Goal: Information Seeking & Learning: Learn about a topic

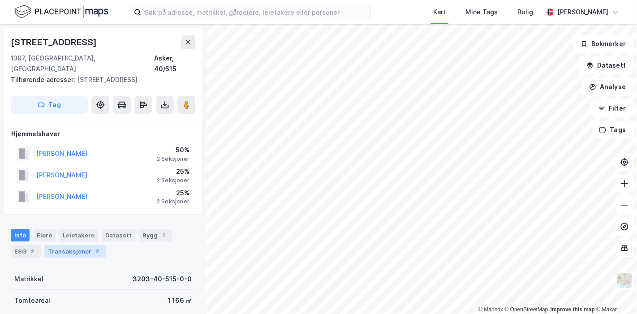
click at [84, 245] on div "Transaksjoner 2" at bounding box center [74, 251] width 61 height 13
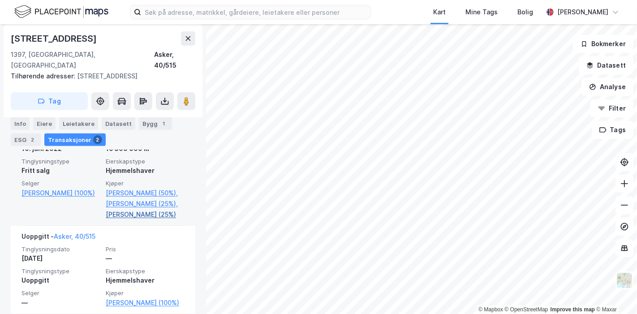
scroll to position [260, 0]
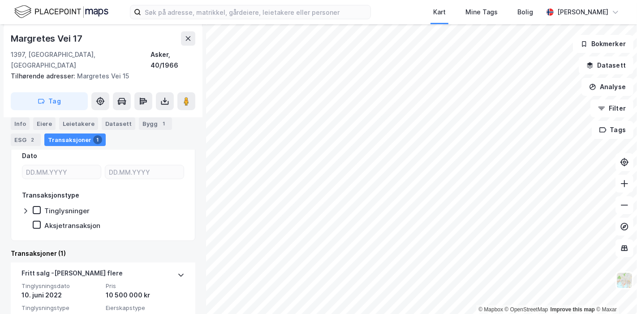
scroll to position [230, 0]
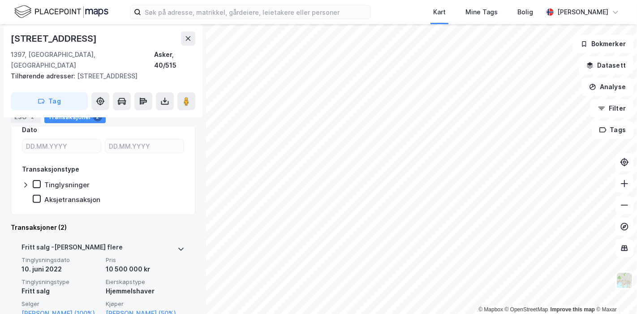
scroll to position [310, 0]
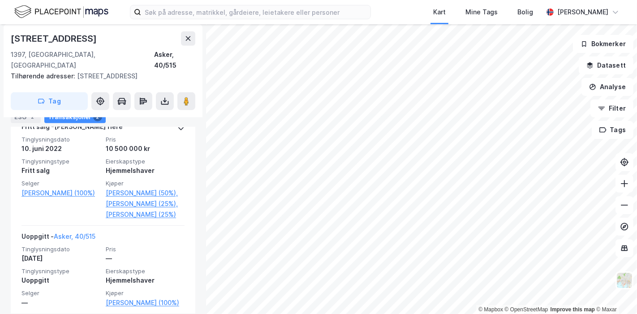
click at [373, 314] on html "Kart Mine Tags [PERSON_NAME] © Mapbox © OpenStreetMap Improve this map © [STREE…" at bounding box center [318, 157] width 637 height 314
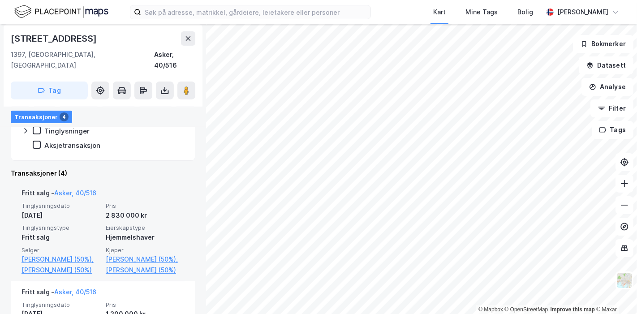
scroll to position [221, 0]
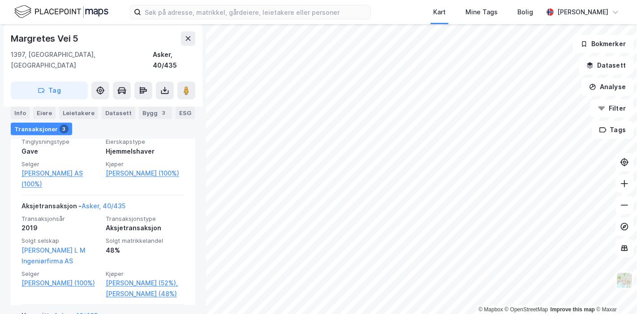
scroll to position [272, 0]
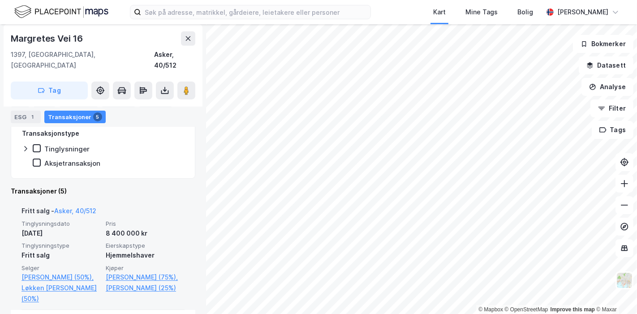
scroll to position [221, 0]
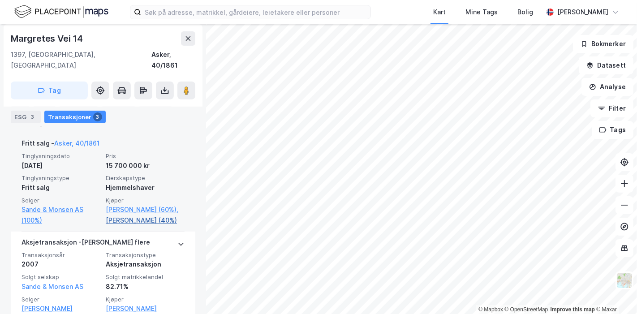
scroll to position [271, 0]
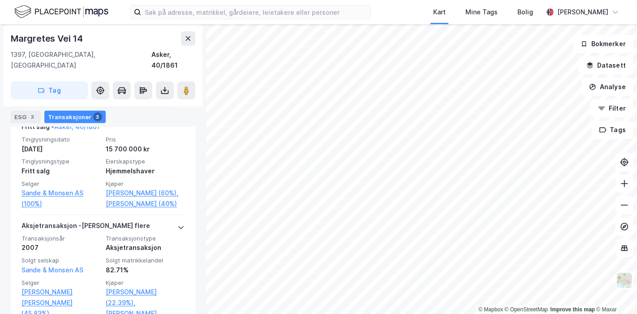
click at [342, 24] on div "Kart Mine Tags [PERSON_NAME] © Mapbox © OpenStreetMap Improve this map © [PERSO…" at bounding box center [318, 157] width 637 height 314
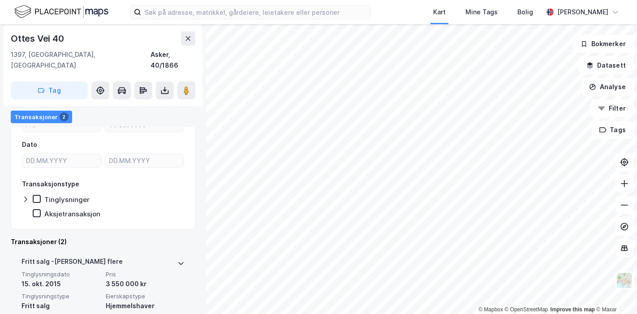
scroll to position [153, 0]
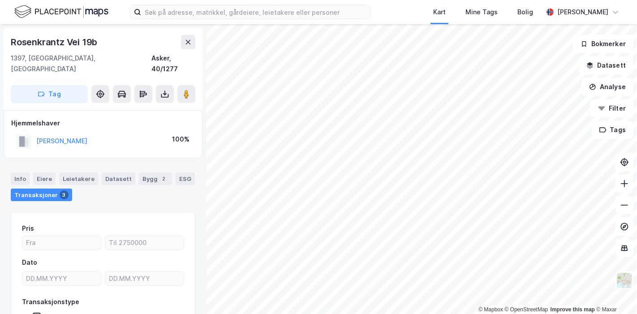
scroll to position [54, 0]
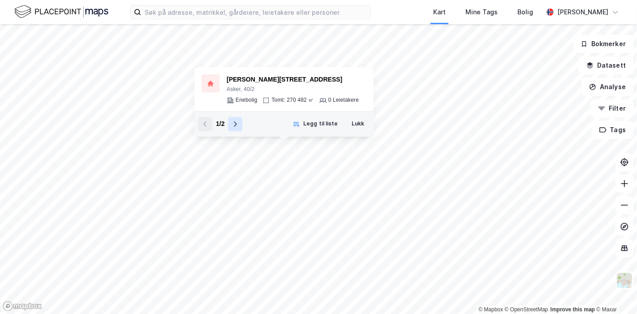
click at [240, 125] on button at bounding box center [235, 124] width 14 height 14
click at [206, 123] on icon at bounding box center [205, 124] width 7 height 7
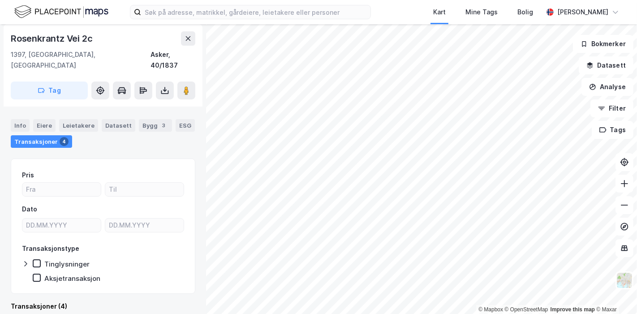
scroll to position [171, 0]
